Goal: Task Accomplishment & Management: Complete application form

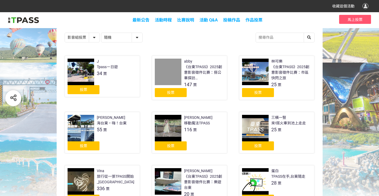
scroll to position [71, 0]
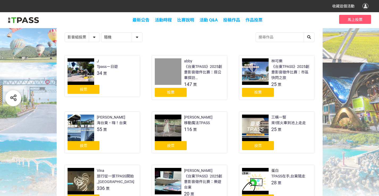
click at [87, 91] on div "投票" at bounding box center [83, 89] width 32 height 9
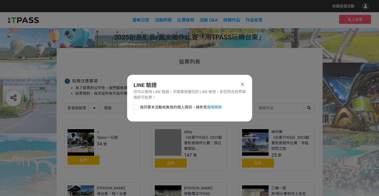
scroll to position [0, 0]
click at [136, 107] on div at bounding box center [135, 107] width 5 height 5
checkbox input "true"
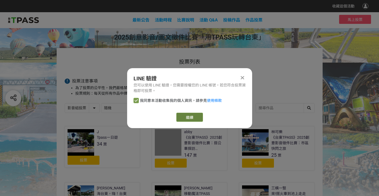
click at [183, 116] on link "繼續" at bounding box center [189, 117] width 27 height 9
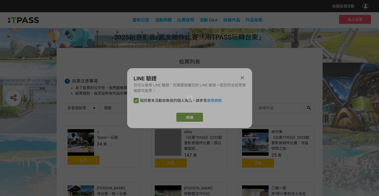
click at [191, 115] on div at bounding box center [189, 98] width 379 height 196
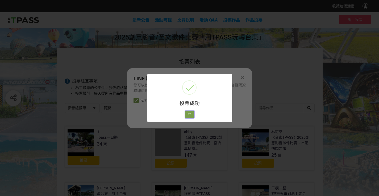
click at [191, 115] on button "好" at bounding box center [189, 114] width 9 height 7
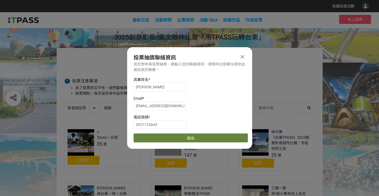
click at [188, 139] on button "送出" at bounding box center [190, 138] width 114 height 9
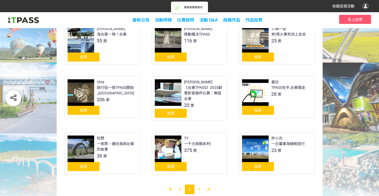
scroll to position [176, 0]
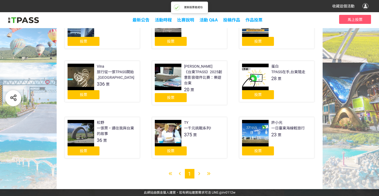
click at [174, 150] on span "投票" at bounding box center [170, 151] width 7 height 4
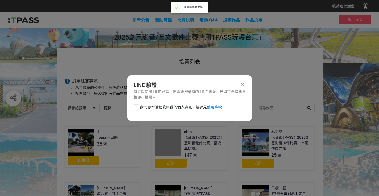
click at [136, 108] on div at bounding box center [135, 107] width 5 height 5
checkbox input "true"
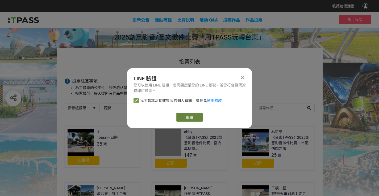
click at [185, 115] on button "繼續" at bounding box center [189, 117] width 27 height 9
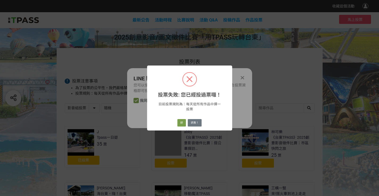
click at [187, 120] on div "好 求救！" at bounding box center [189, 123] width 26 height 9
click at [183, 123] on button "好" at bounding box center [181, 122] width 9 height 7
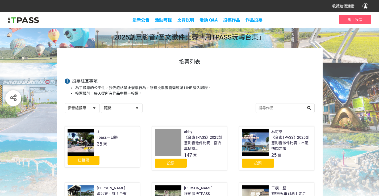
click at [82, 109] on select "影音組投票 圖文組投票" at bounding box center [82, 108] width 35 height 9
select select "13139"
click at [65, 104] on select "影音組投票 圖文組投票" at bounding box center [82, 108] width 35 height 9
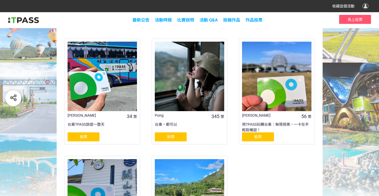
scroll to position [202, 0]
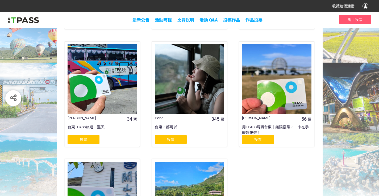
click at [88, 138] on div "投票" at bounding box center [83, 139] width 32 height 9
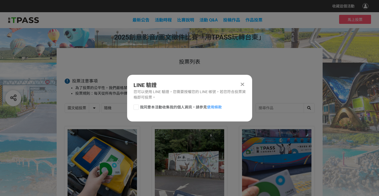
scroll to position [0, 0]
click at [139, 107] on label "我同意本活動收集我的個人資訊，請參見 使用條款" at bounding box center [177, 108] width 88 height 6
click at [137, 107] on input "我同意本活動收集我的個人資訊，請參見 使用條款" at bounding box center [135, 106] width 3 height 3
checkbox input "false"
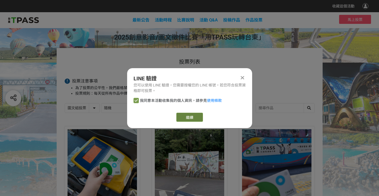
click at [188, 120] on link "繼續" at bounding box center [189, 117] width 27 height 9
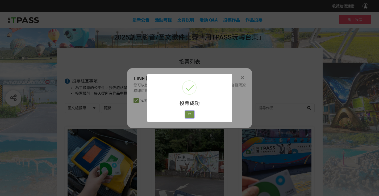
click at [191, 115] on button "好" at bounding box center [189, 114] width 9 height 7
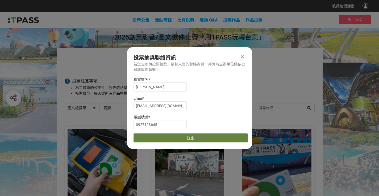
click at [187, 138] on button "送出" at bounding box center [190, 138] width 114 height 9
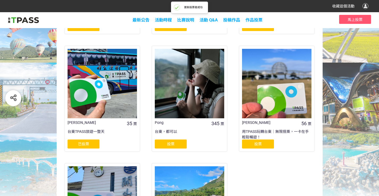
scroll to position [202, 0]
